Goal: Task Accomplishment & Management: Use online tool/utility

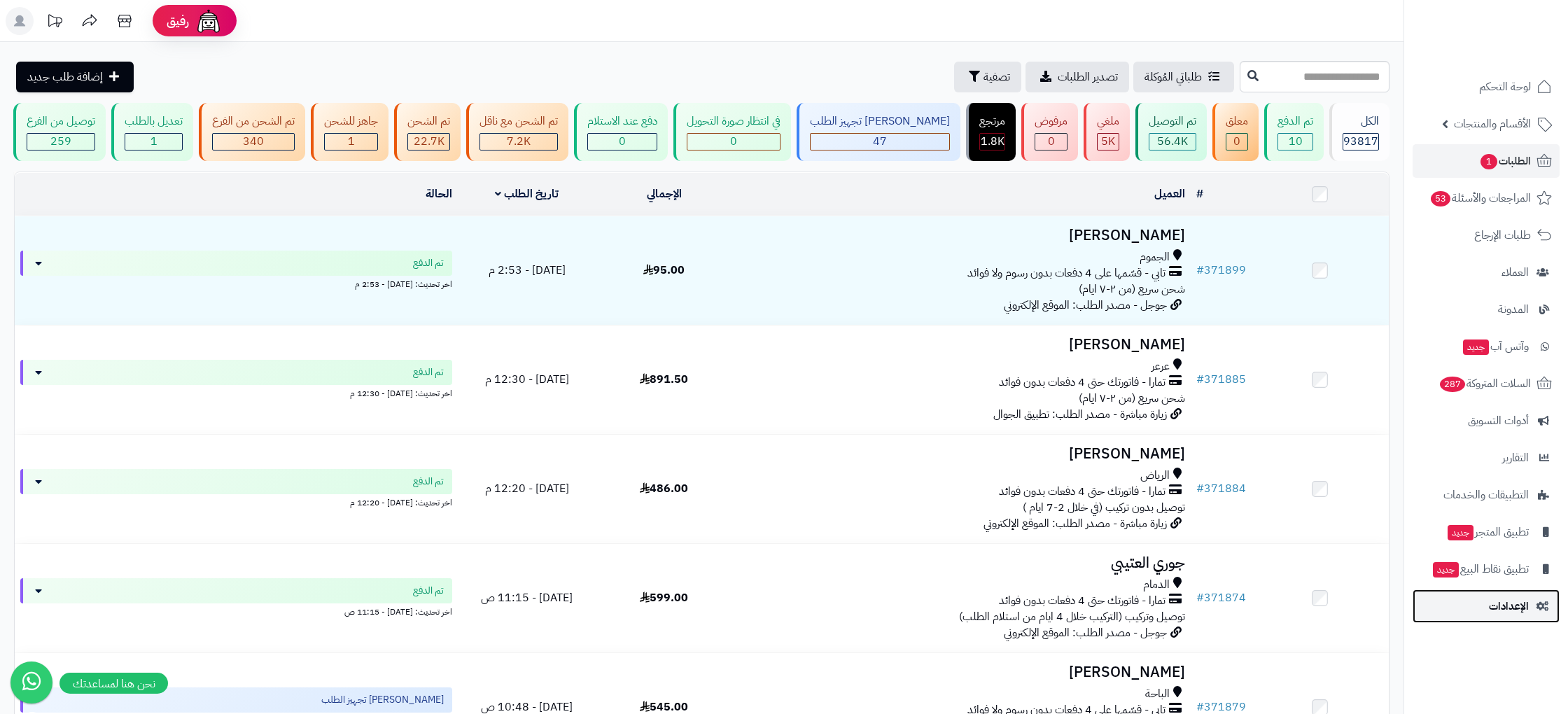
click at [1514, 612] on span "الإعدادات" at bounding box center [1509, 606] width 40 height 19
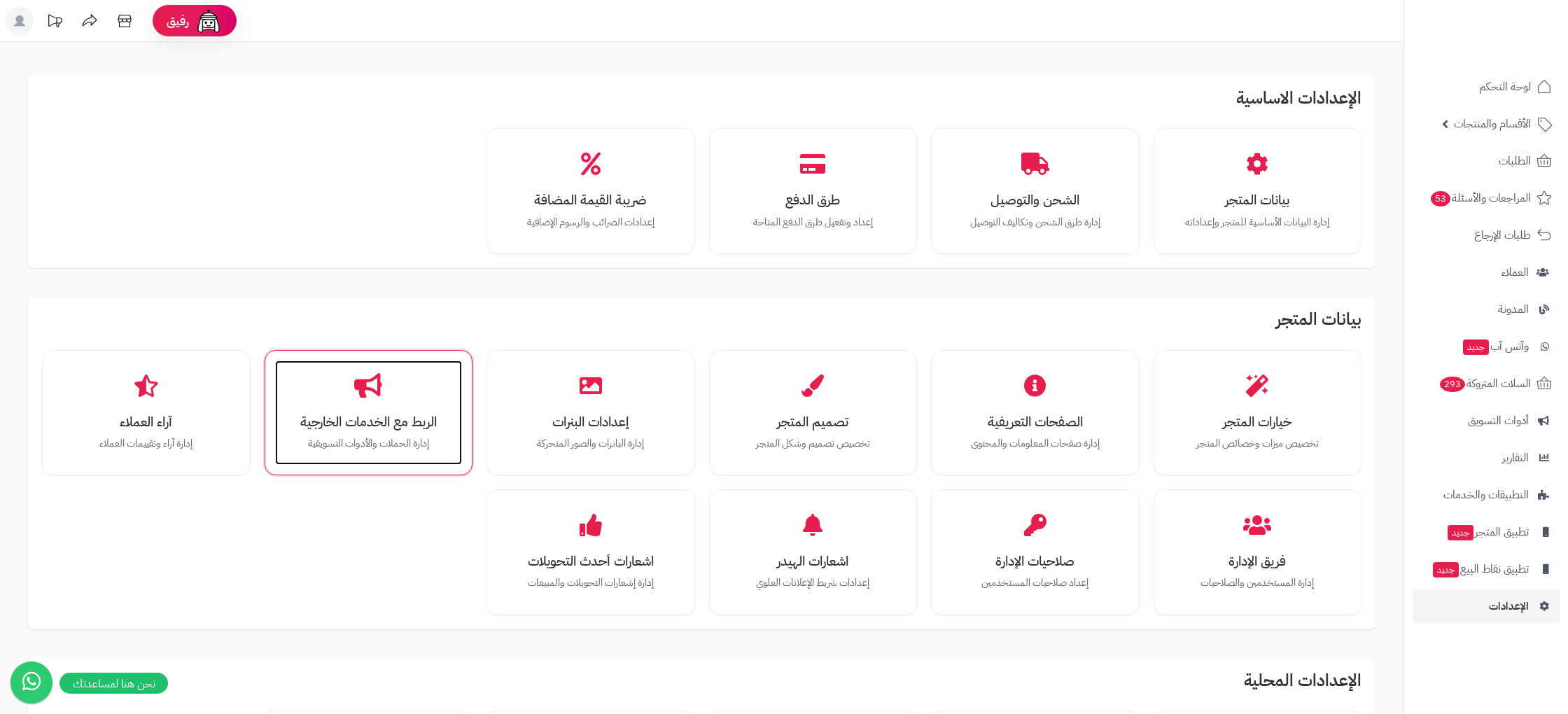
click at [353, 427] on h3 "الربط مع الخدمات الخارجية" at bounding box center [368, 422] width 160 height 14
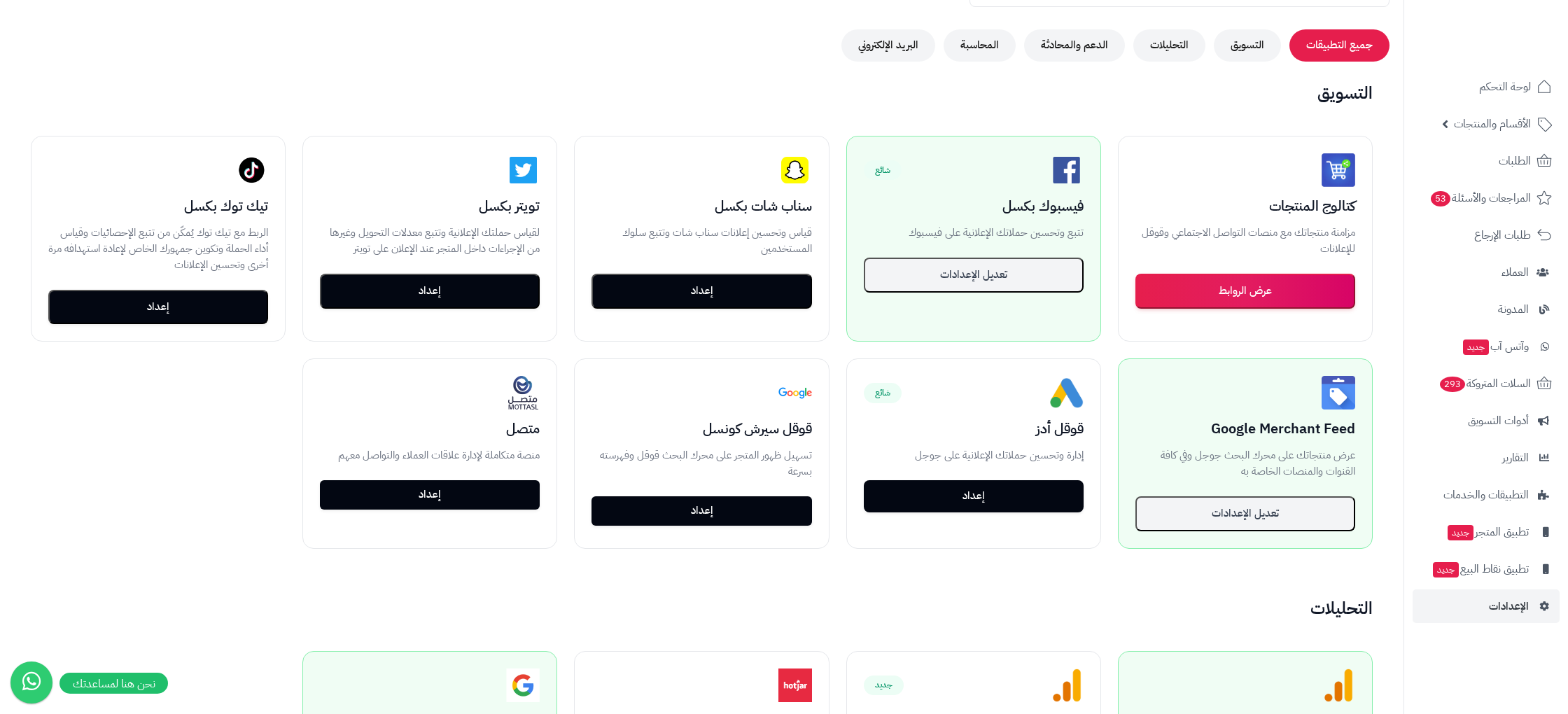
scroll to position [176, 0]
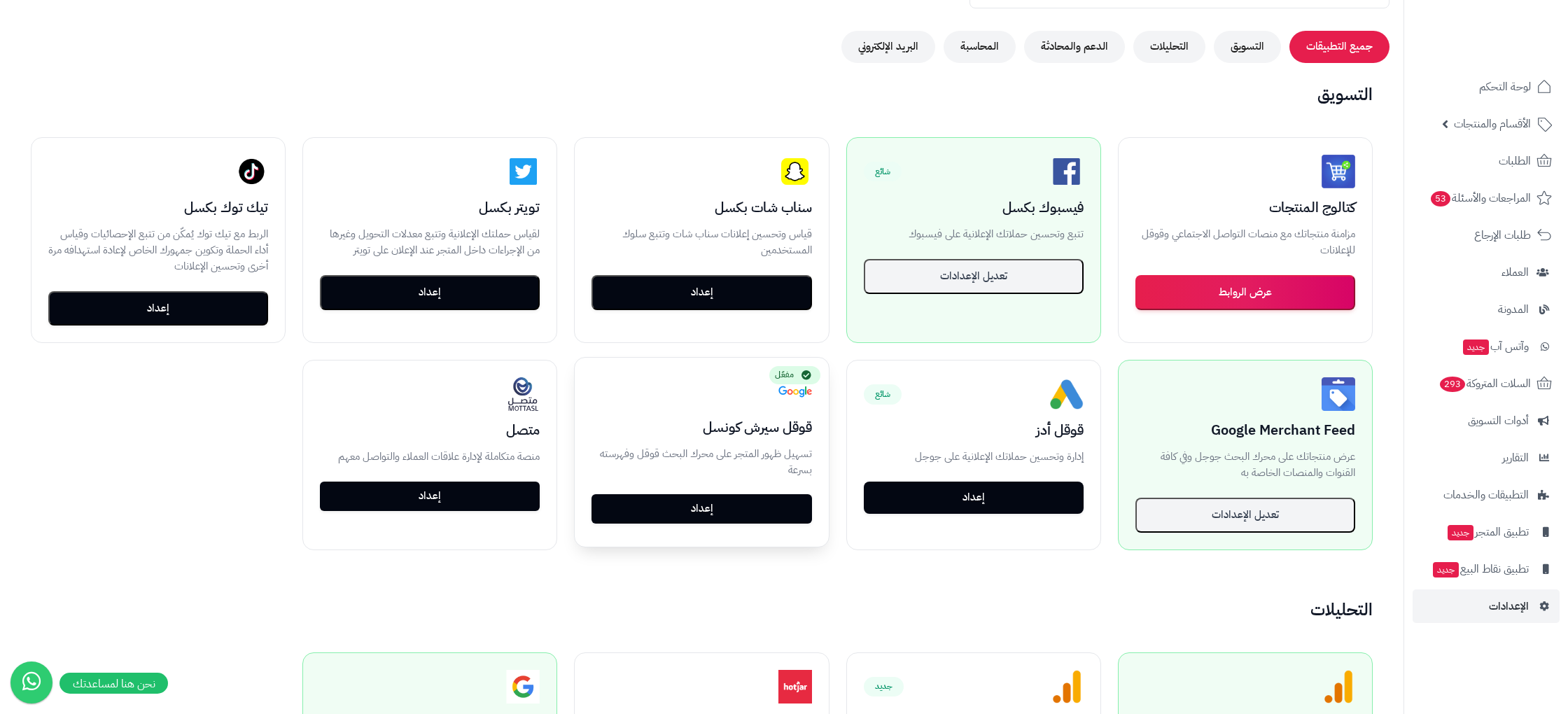
click at [719, 510] on link "إعداد" at bounding box center [701, 509] width 219 height 30
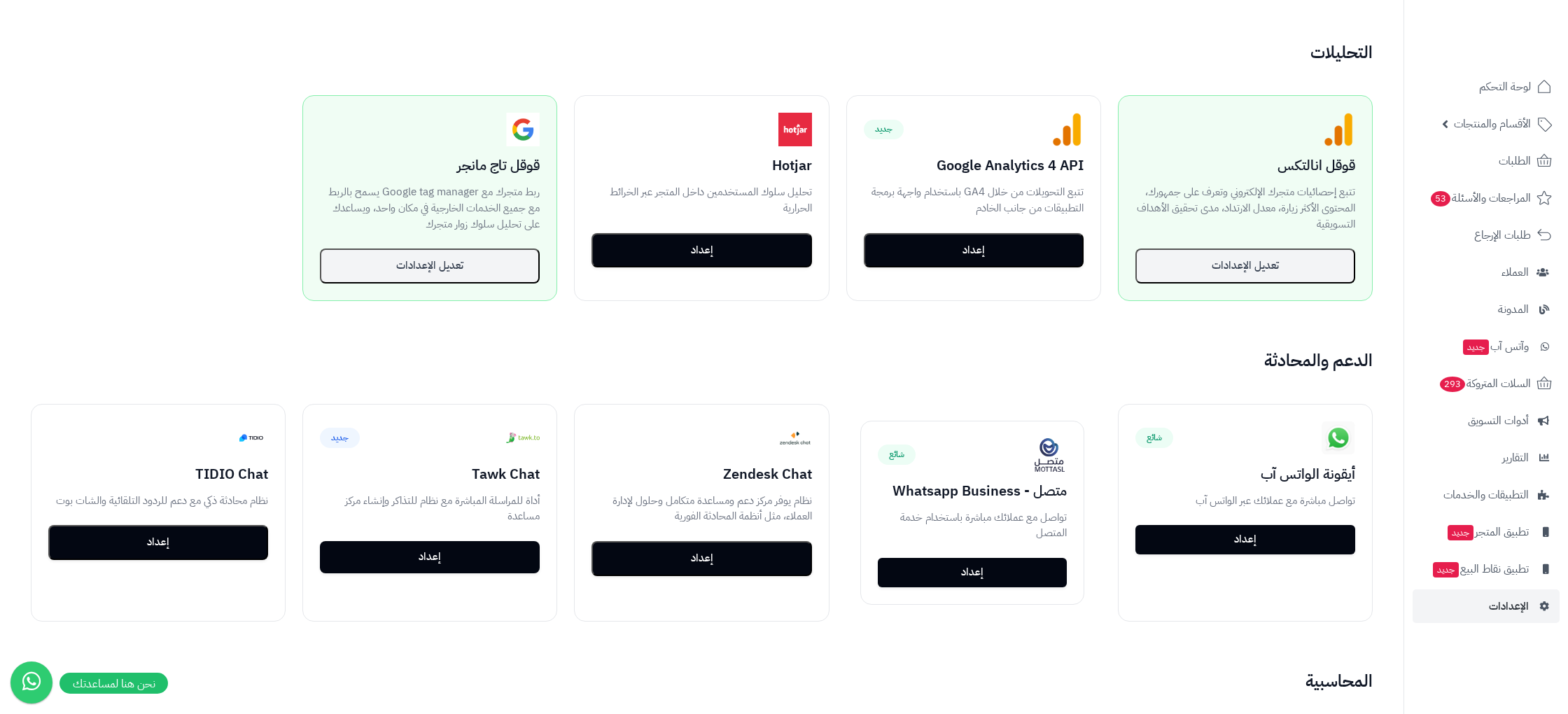
scroll to position [736, 0]
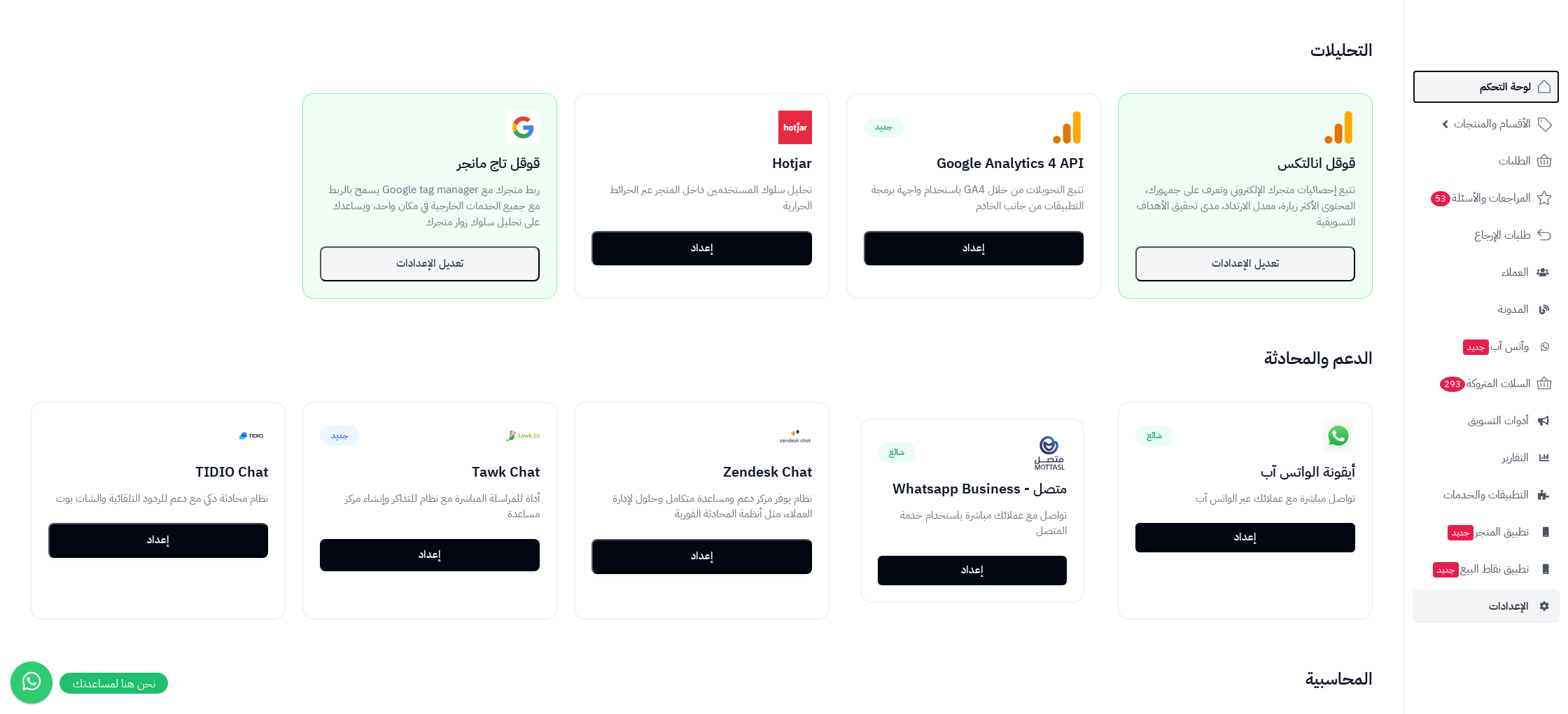
click at [1463, 81] on link "لوحة التحكم" at bounding box center [1486, 87] width 147 height 34
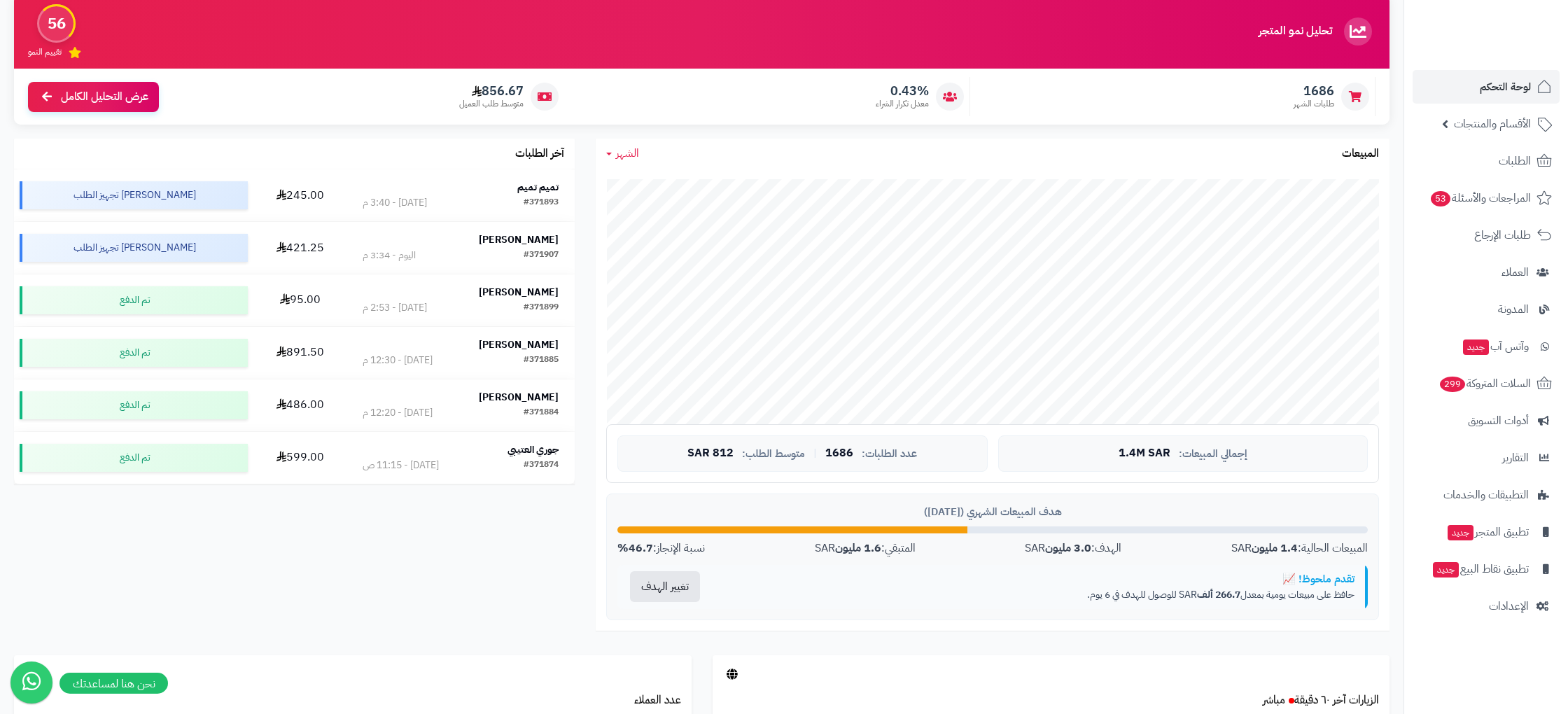
scroll to position [126, 0]
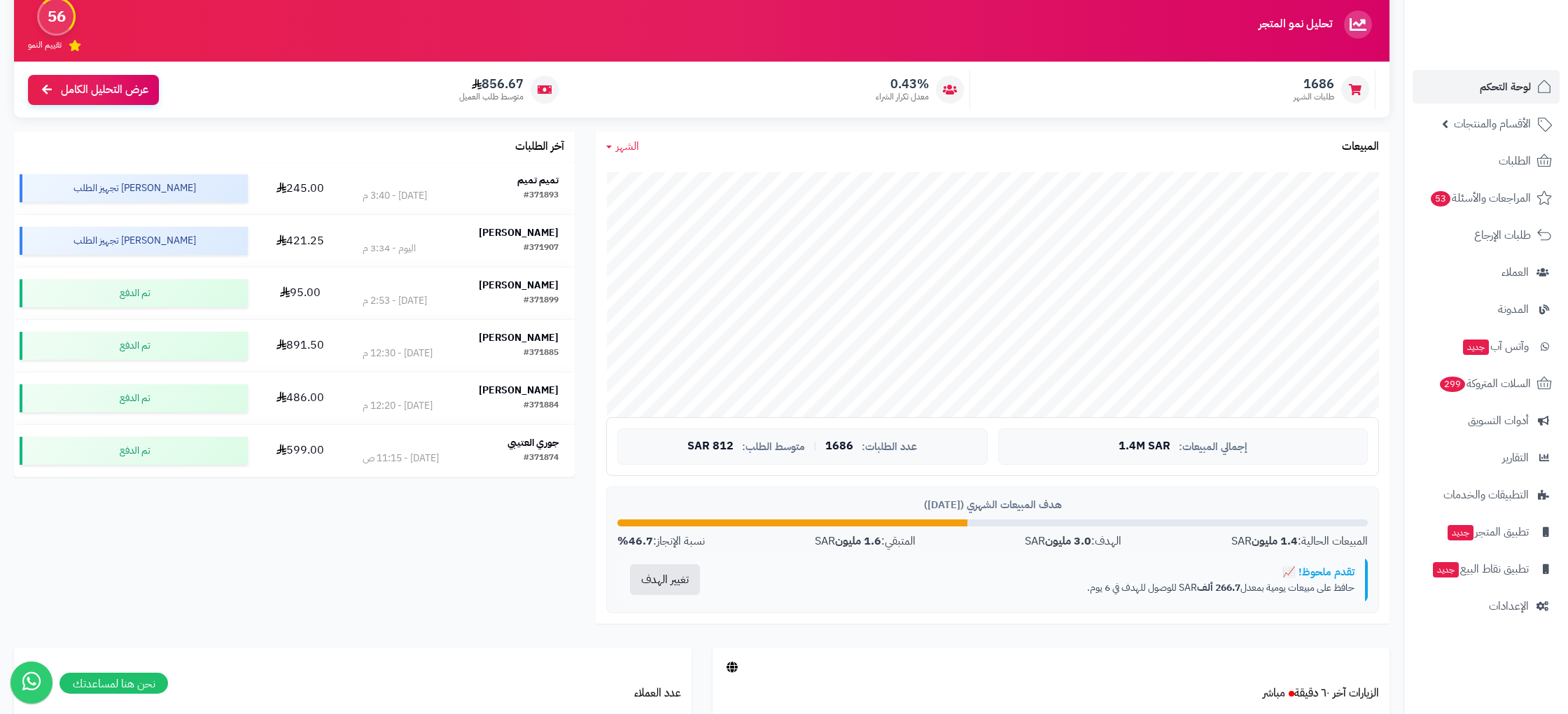
click at [876, 532] on div "هدف المبيعات الشهري ([DATE]) المبيعات الحالية: 1.4 مليون SAR الهدف: 3.0 مليون S…" at bounding box center [993, 550] width 773 height 127
drag, startPoint x: 830, startPoint y: 547, endPoint x: 801, endPoint y: 545, distance: 29.1
click at [801, 545] on div "المبيعات الحالية: 1.4 مليون SAR الهدف: 3.0 مليون SAR المتبقي: 1.6 مليون SAR نسب…" at bounding box center [993, 541] width 751 height 16
click at [998, 548] on div "المبيعات الحالية: 1.4 مليون SAR الهدف: 3.0 مليون SAR المتبقي: 1.6 مليون SAR نسب…" at bounding box center [993, 541] width 751 height 16
